Goal: Subscribe to service/newsletter

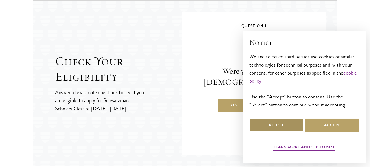
drag, startPoint x: 282, startPoint y: 125, endPoint x: 253, endPoint y: 108, distance: 33.8
click at [282, 125] on button "Reject" at bounding box center [277, 124] width 54 height 13
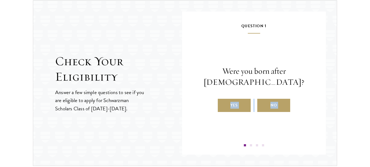
drag, startPoint x: 241, startPoint y: 107, endPoint x: 249, endPoint y: 124, distance: 18.3
click at [250, 129] on div "Question 1 Were you born after [DEMOGRAPHIC_DATA]? Yes No" at bounding box center [254, 85] width 111 height 124
click at [288, 120] on div "Question 1 Were you born after [DEMOGRAPHIC_DATA]? Yes No" at bounding box center [254, 85] width 111 height 124
click at [274, 105] on label "No" at bounding box center [274, 105] width 33 height 13
click at [263, 104] on input "No" at bounding box center [260, 101] width 5 height 5
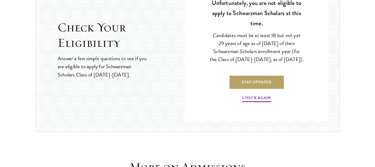
scroll to position [663, 0]
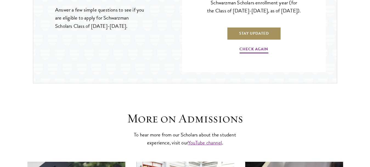
click at [252, 38] on link "Stay Updated" at bounding box center [254, 33] width 54 height 13
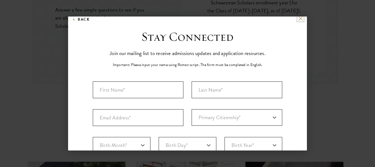
scroll to position [0, 0]
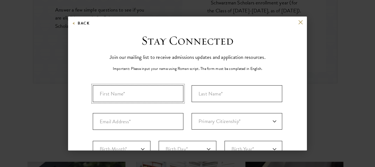
click at [144, 92] on input "First Name*" at bounding box center [138, 93] width 91 height 17
type input "[PERSON_NAME]"
type input "[EMAIL_ADDRESS][DOMAIN_NAME]"
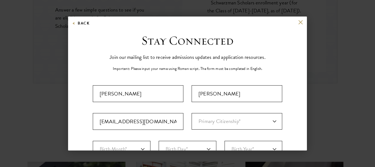
select select "ET"
type input "Gondar"
select select
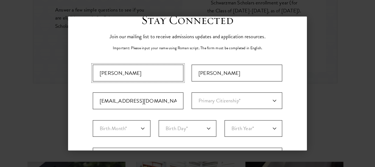
scroll to position [55, 0]
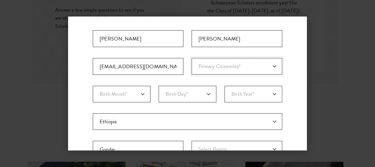
click at [240, 65] on select "Primary Citizenship* [GEOGRAPHIC_DATA] [DEMOGRAPHIC_DATA] [DEMOGRAPHIC_DATA] [D…" at bounding box center [237, 66] width 91 height 16
select select "ET"
click at [192, 58] on select "Primary Citizenship* [GEOGRAPHIC_DATA] [DEMOGRAPHIC_DATA] [DEMOGRAPHIC_DATA] [D…" at bounding box center [237, 66] width 91 height 16
click at [141, 91] on select "Birth Month* January February March April May June July August September Octobe…" at bounding box center [122, 94] width 58 height 16
select select "05"
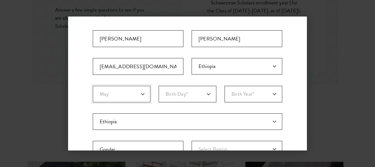
click at [93, 86] on select "Birth Month* January February March April May June July August September Octobe…" at bounding box center [122, 94] width 58 height 16
click at [184, 94] on select "Birth Day* 1 2 3 4 5 6 7 8 9 10 11 12 13 14 15 16 17 18 19 20 21 22 23 24 25 26…" at bounding box center [188, 94] width 58 height 16
click at [159, 86] on select "Birth Day* 1 2 3 4 5 6 7 8 9 10 11 12 13 14 15 16 17 18 19 20 21 22 23 24 25 26…" at bounding box center [188, 94] width 58 height 16
click at [190, 98] on select "Birth Day* 1 2 3 4 5 6 7 8 9 10 11 12 13 14 15 16 17 18 19 20 21 22 23 24 25 26…" at bounding box center [188, 94] width 58 height 16
select select "03"
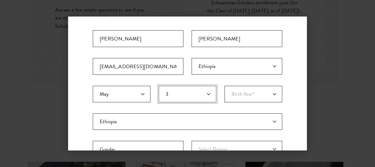
click at [159, 86] on select "Birth Day* 1 2 3 4 5 6 7 8 9 10 11 12 13 14 15 16 17 18 19 20 21 22 23 24 25 26…" at bounding box center [188, 94] width 58 height 16
click at [254, 94] on select "Birth Year* [DEMOGRAPHIC_DATA] [DEMOGRAPHIC_DATA] [DEMOGRAPHIC_DATA] [DEMOGRAPH…" at bounding box center [254, 94] width 58 height 16
select select "1988"
click at [225, 86] on select "Birth Year* [DEMOGRAPHIC_DATA] [DEMOGRAPHIC_DATA] [DEMOGRAPHIC_DATA] [DEMOGRAPH…" at bounding box center [254, 94] width 58 height 16
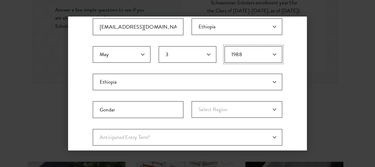
scroll to position [137, 0]
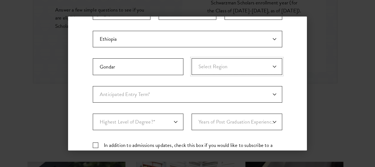
click at [216, 68] on select "Select Region [GEOGRAPHIC_DATA] Afar [GEOGRAPHIC_DATA] [GEOGRAPHIC_DATA]-[GEOGR…" at bounding box center [237, 66] width 91 height 16
select select "Amhara"
click at [192, 58] on select "Select Region [GEOGRAPHIC_DATA] Afar [GEOGRAPHIC_DATA] [GEOGRAPHIC_DATA]-[GEOGR…" at bounding box center [237, 66] width 91 height 16
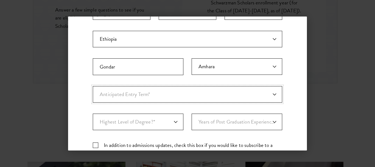
click at [175, 96] on select "Anticipated Entry Term* [DATE] (Application opens [DATE]) Just Exploring" at bounding box center [188, 94] width 190 height 16
select select "e64b8ab3-eabb-4867-96d5-7e6b4840665f"
click at [93, 86] on select "Anticipated Entry Term* [DATE] (Application opens [DATE]) Just Exploring" at bounding box center [188, 94] width 190 height 16
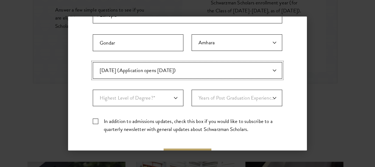
scroll to position [192, 0]
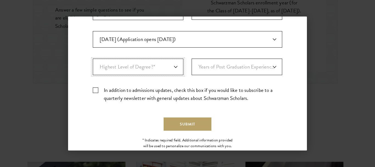
click at [153, 69] on select "Highest Level of Degree?* PHD Bachelor's Master's Current Undergraduate Student" at bounding box center [138, 66] width 91 height 16
select select "009547fe-3364-4351-8e81-63abea734008"
click at [93, 58] on select "Highest Level of Degree?* PHD Bachelor's Master's Current Undergraduate Student" at bounding box center [138, 66] width 91 height 16
click at [241, 68] on select "Years of Post Graduation Experience?* 1 2 3 4 5 6 7 8 9 10" at bounding box center [237, 66] width 91 height 16
select select "2"
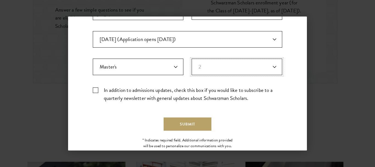
click at [192, 58] on select "Years of Post Graduation Experience?* 1 2 3 4 5 6 7 8 9 10" at bounding box center [237, 66] width 91 height 16
click at [95, 89] on label "In addition to admissions updates, check this box if you would like to subscrib…" at bounding box center [188, 94] width 190 height 16
click at [95, 89] on input "In addition to admissions updates, check this box if you would like to subscrib…" at bounding box center [188, 88] width 190 height 4
checkbox input "true"
click at [185, 123] on button "Submit" at bounding box center [188, 123] width 48 height 13
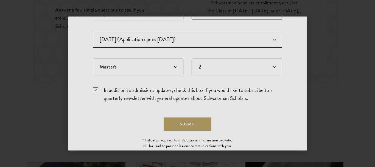
scroll to position [0, 0]
